Goal: Information Seeking & Learning: Learn about a topic

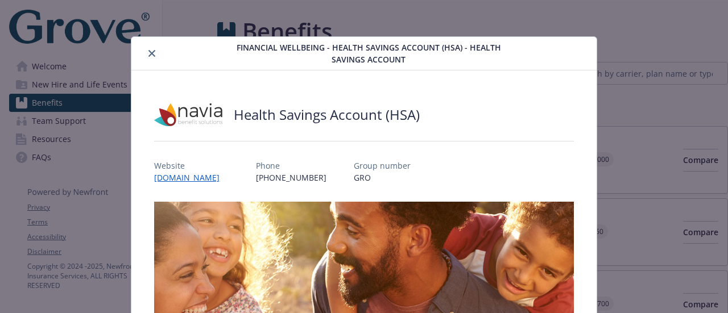
click at [152, 54] on icon "close" at bounding box center [151, 53] width 7 height 7
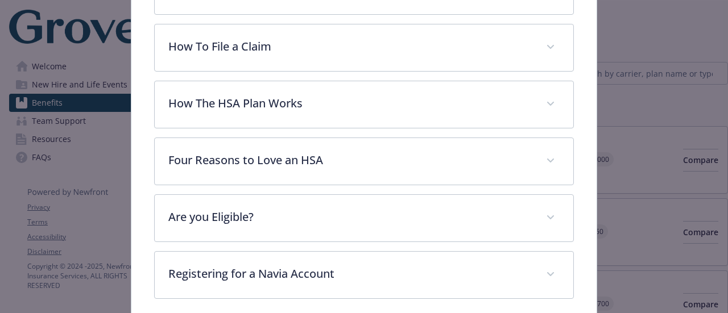
scroll to position [398, 0]
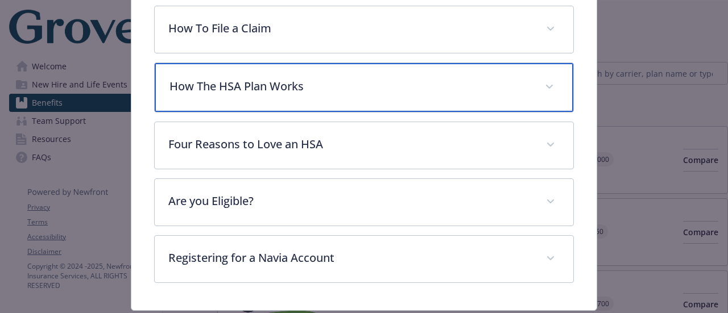
click at [361, 89] on p "How The HSA Plan Works" at bounding box center [350, 86] width 361 height 17
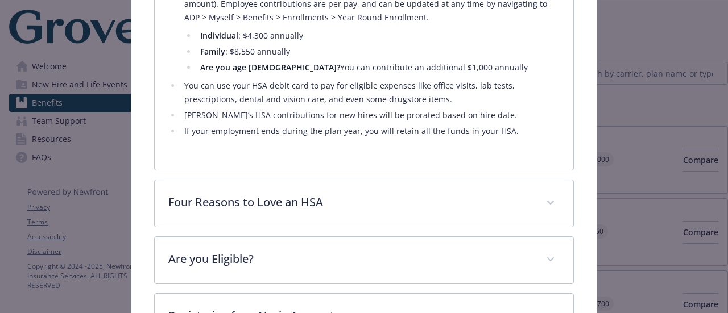
scroll to position [683, 0]
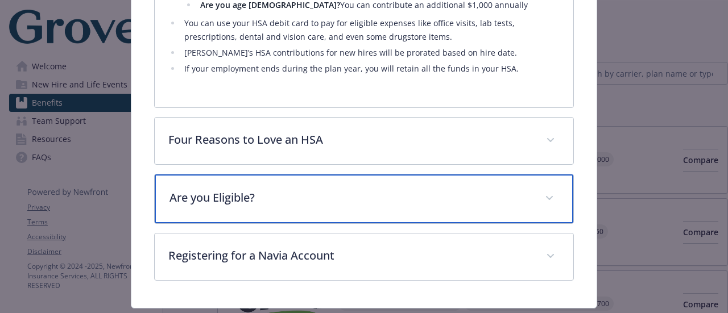
click at [228, 189] on p "Are you Eligible?" at bounding box center [350, 197] width 361 height 17
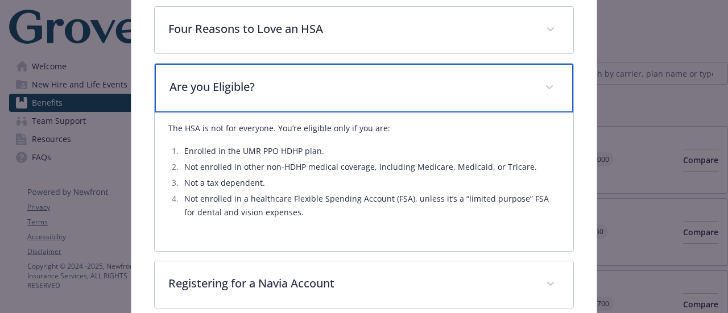
scroll to position [794, 0]
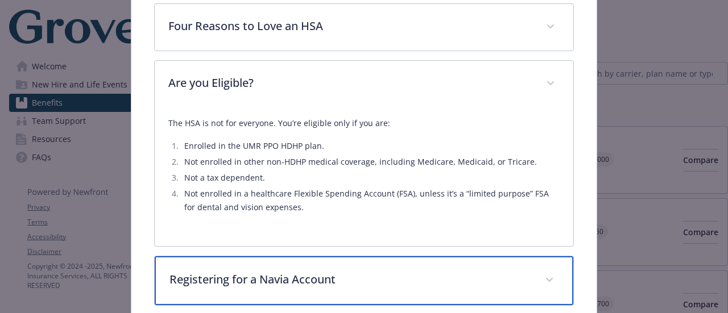
click at [254, 271] on p "Registering for a Navia Account" at bounding box center [350, 279] width 361 height 17
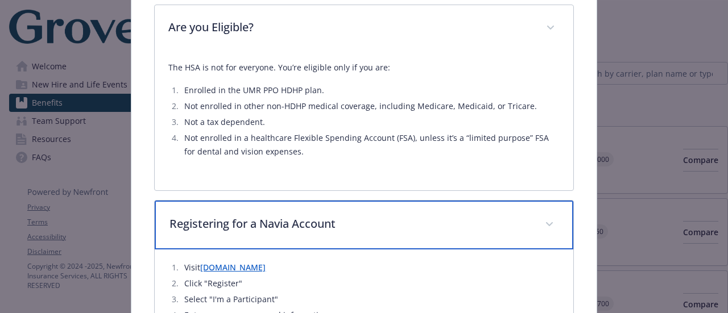
scroll to position [908, 0]
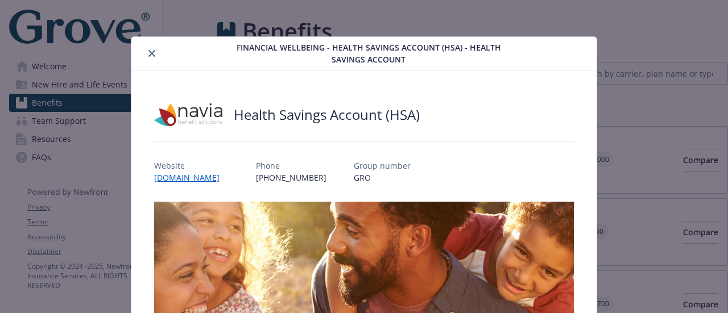
scroll to position [34, 0]
